Goal: Go to known website: Access a specific website the user already knows

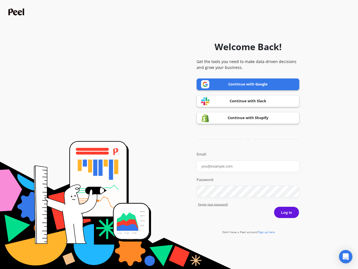
click at [346, 256] on icon "Open Intercom Messenger" at bounding box center [346, 256] width 6 height 7
